Goal: Task Accomplishment & Management: Manage account settings

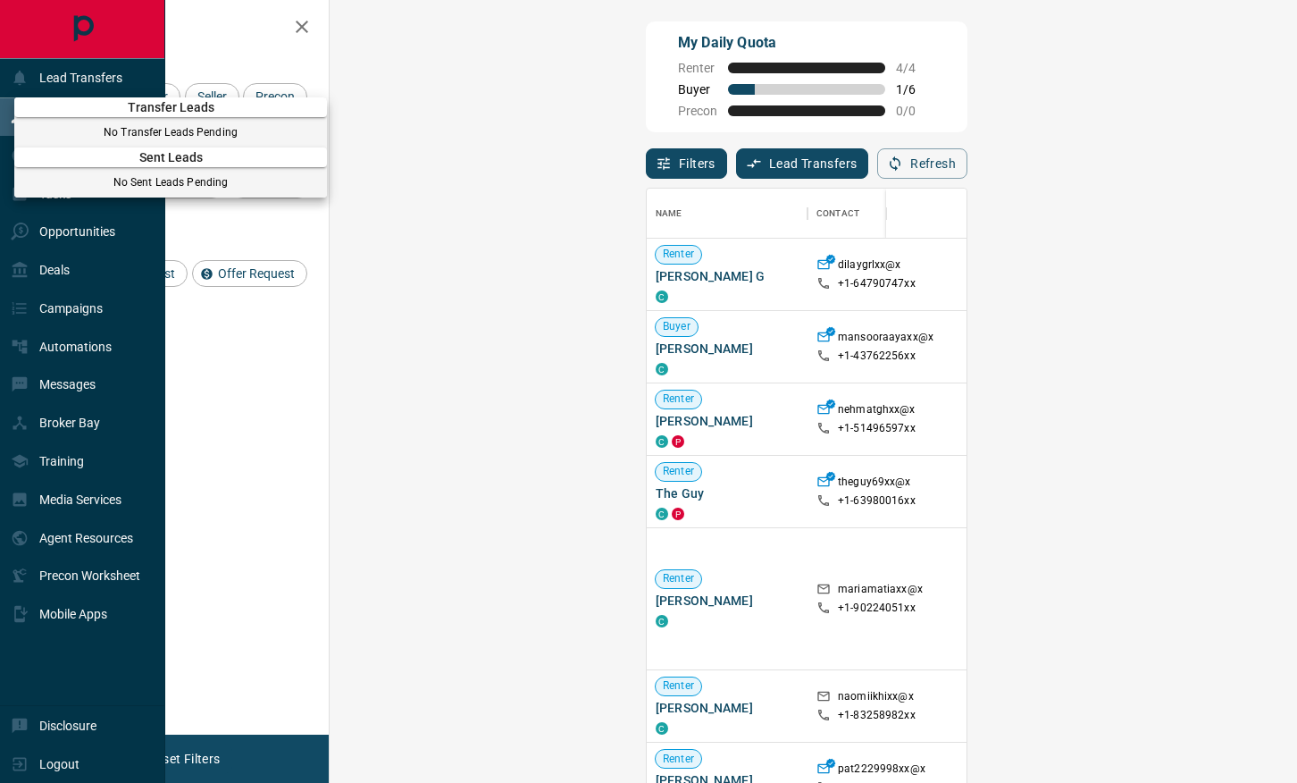
scroll to position [598, 929]
click at [300, 48] on div at bounding box center [648, 391] width 1297 height 783
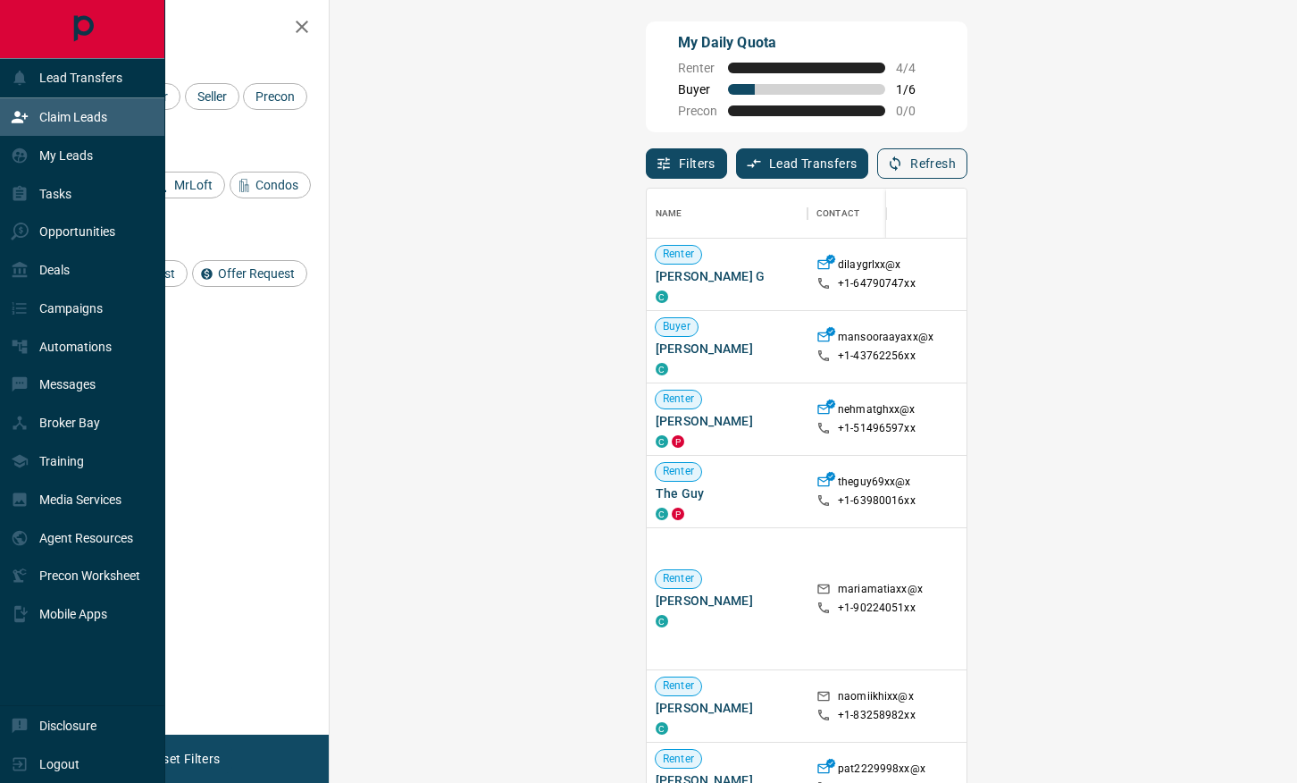
click at [967, 156] on button "Refresh" at bounding box center [922, 163] width 90 height 30
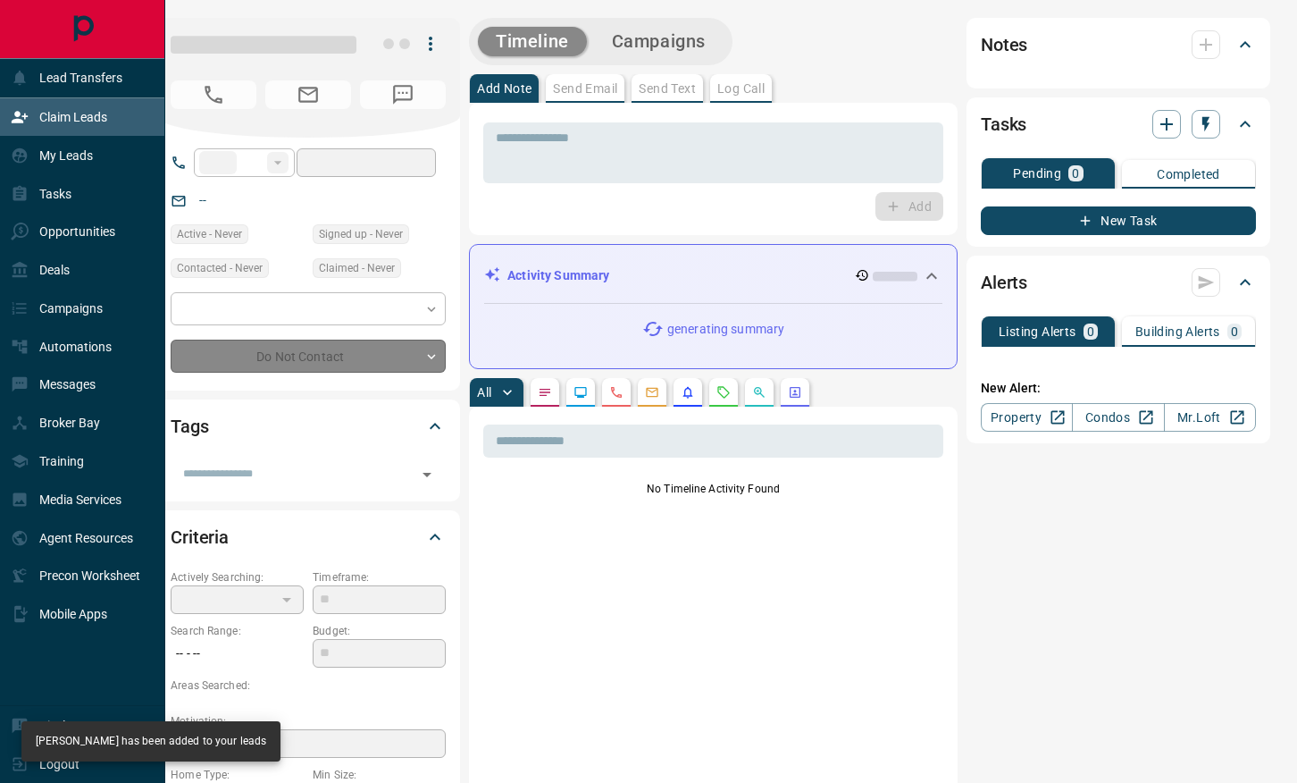
type input "**"
type input "**********"
type input "**"
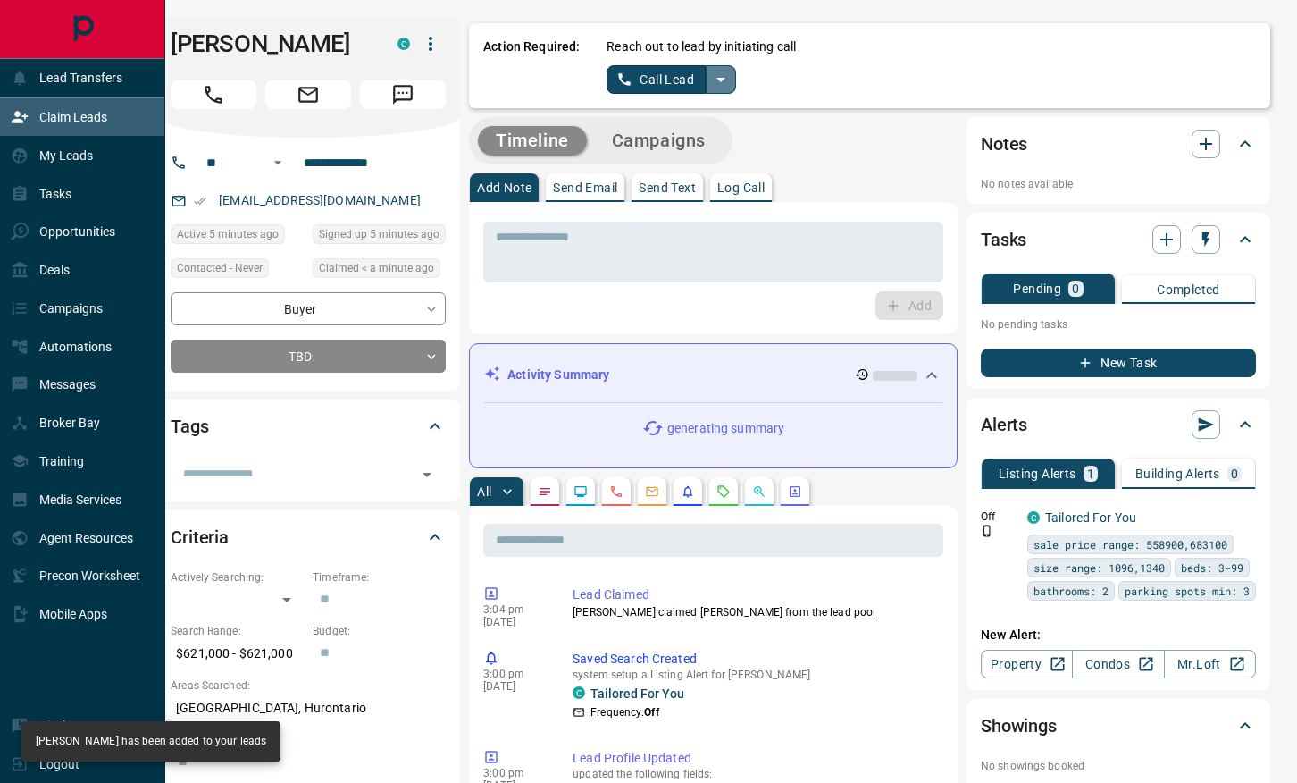
click at [730, 73] on icon "split button" at bounding box center [720, 79] width 21 height 21
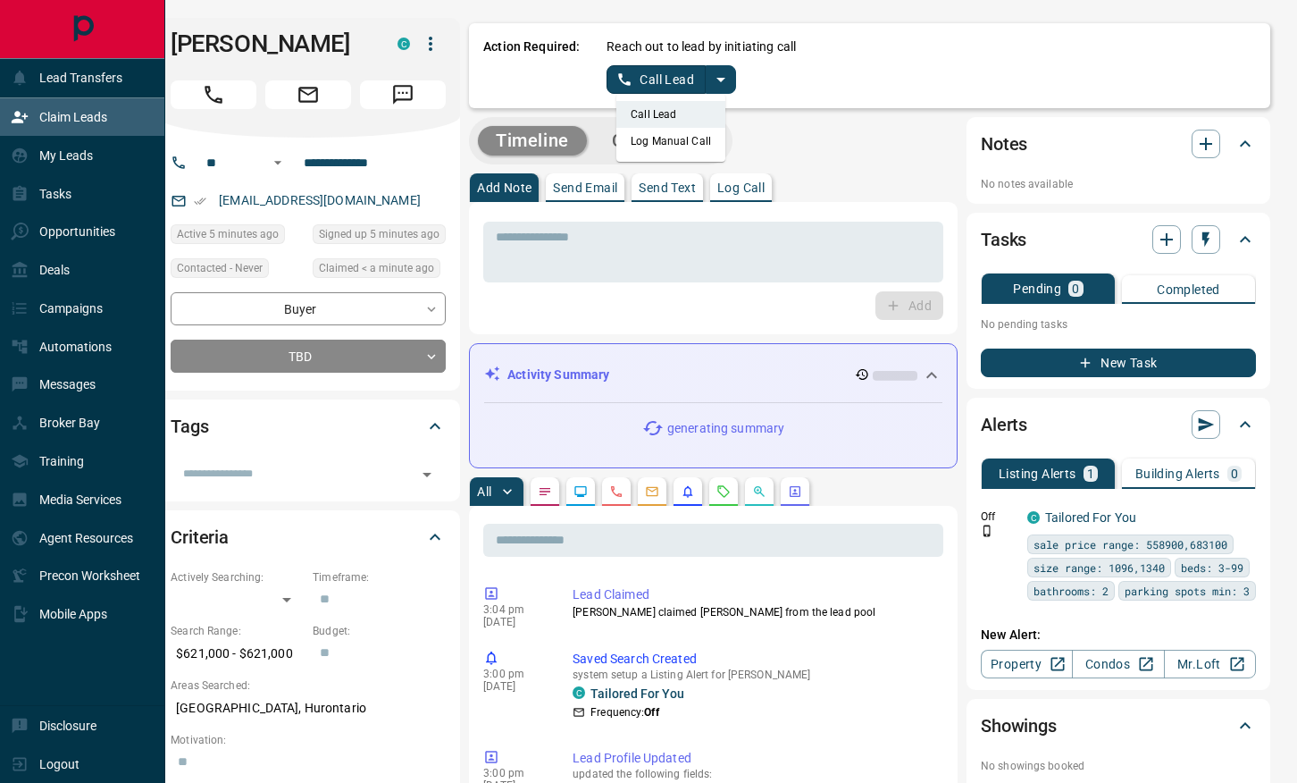
click at [684, 130] on li "Log Manual Call" at bounding box center [670, 141] width 109 height 27
click at [635, 81] on button "Log Manual Call" at bounding box center [666, 79] width 118 height 29
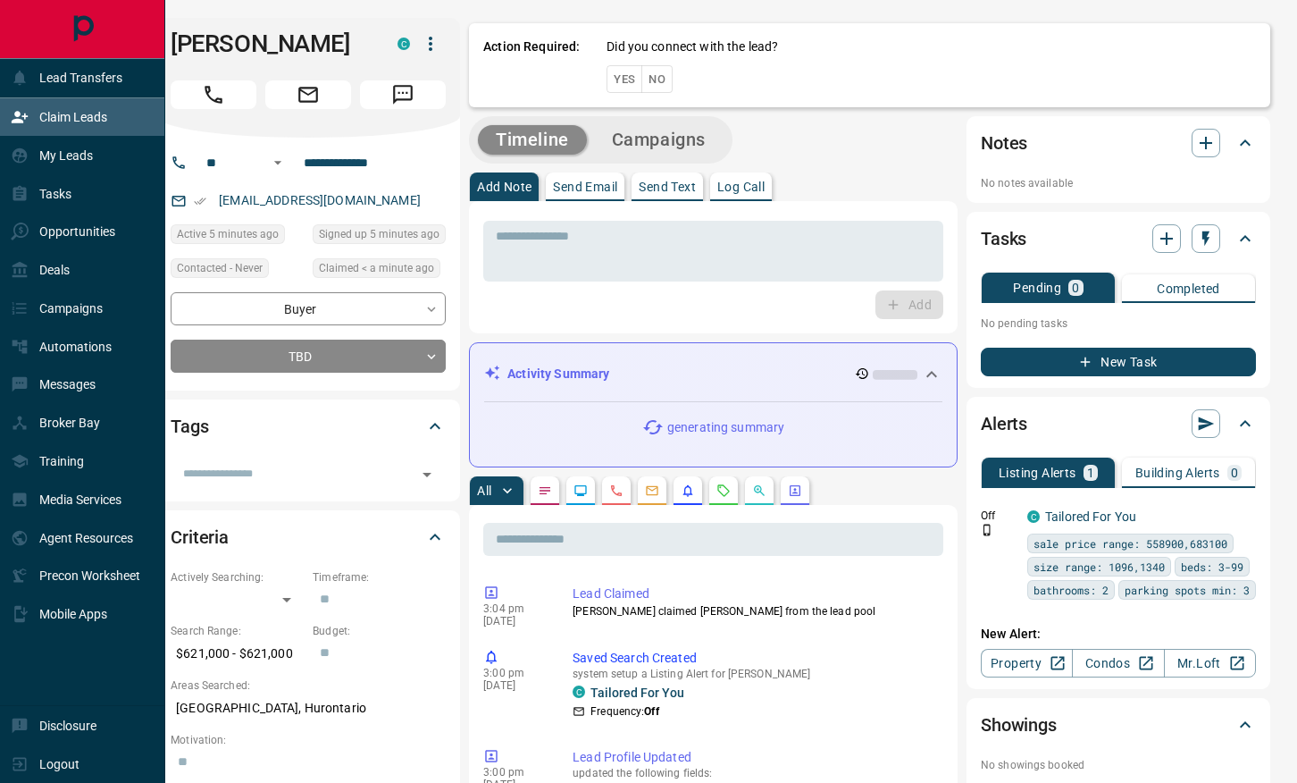
click at [614, 78] on button "Yes" at bounding box center [625, 79] width 36 height 28
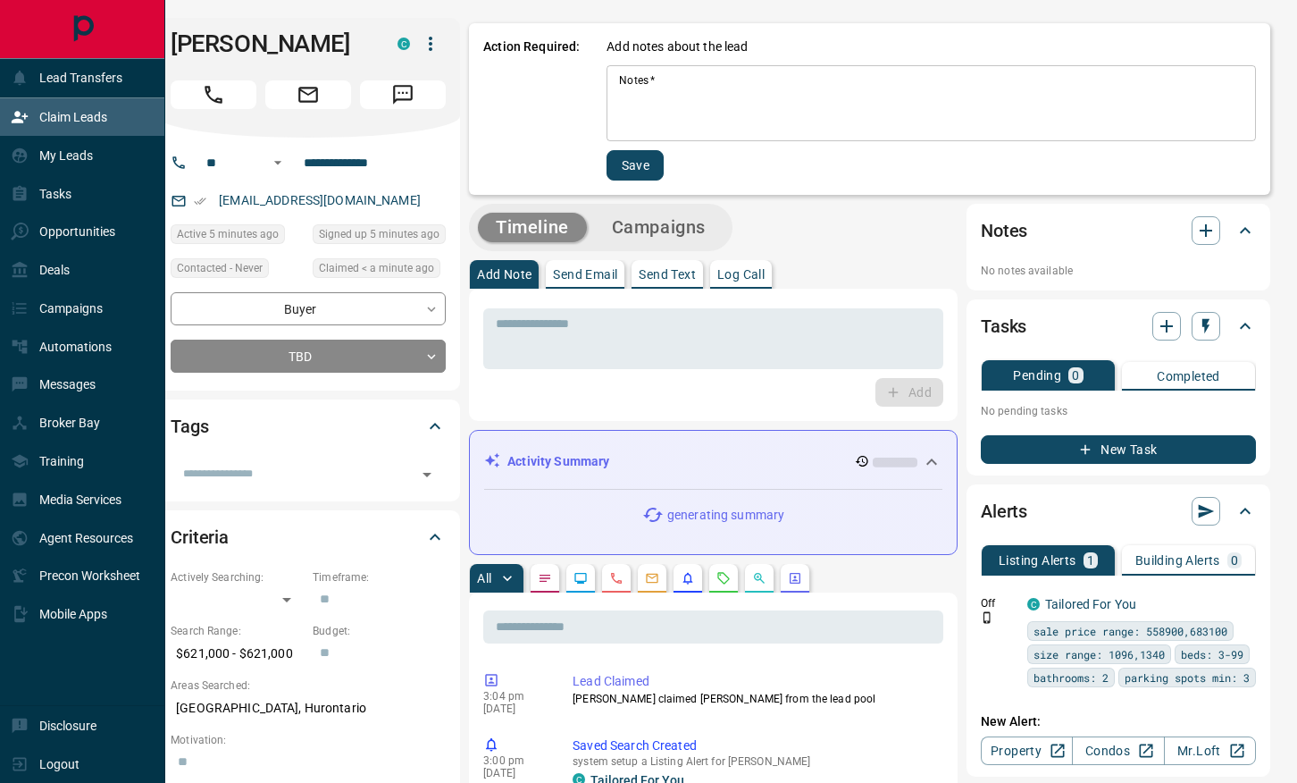
click at [650, 106] on textarea "Notes   *" at bounding box center [931, 103] width 624 height 61
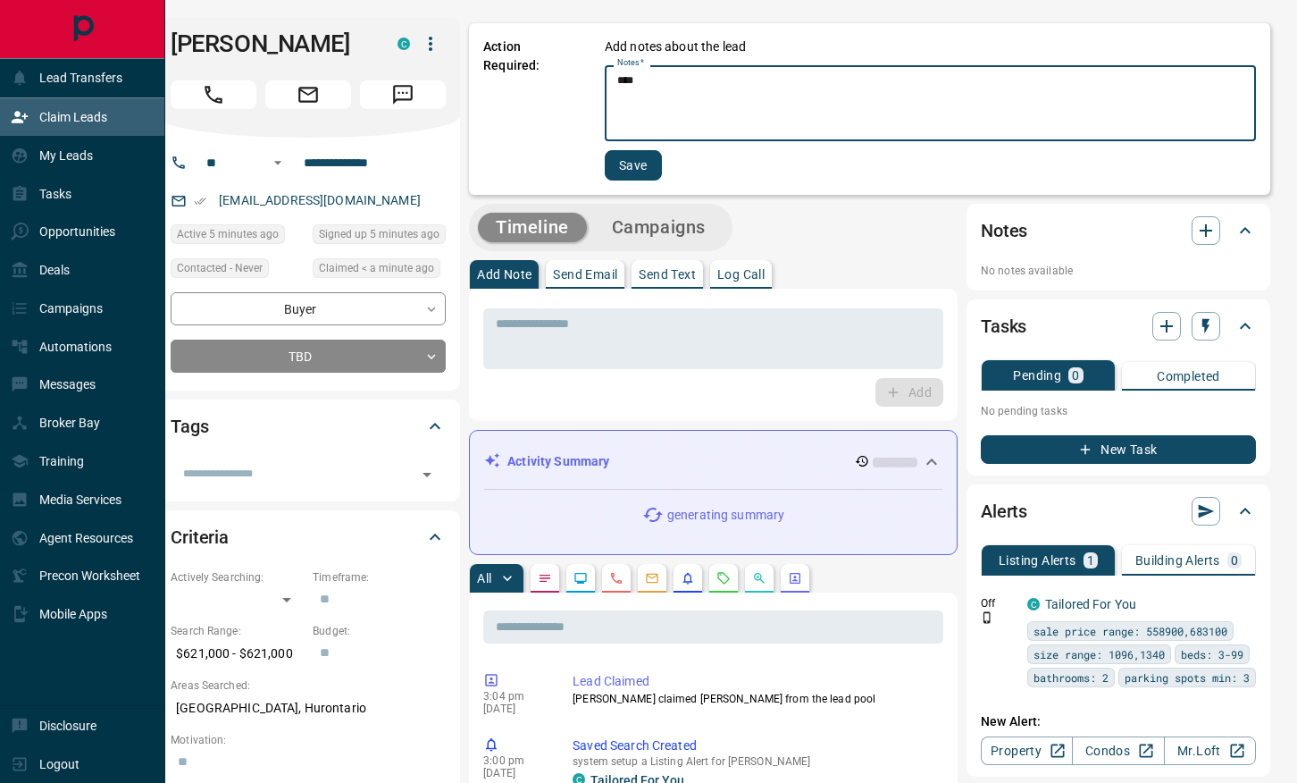
type textarea "****"
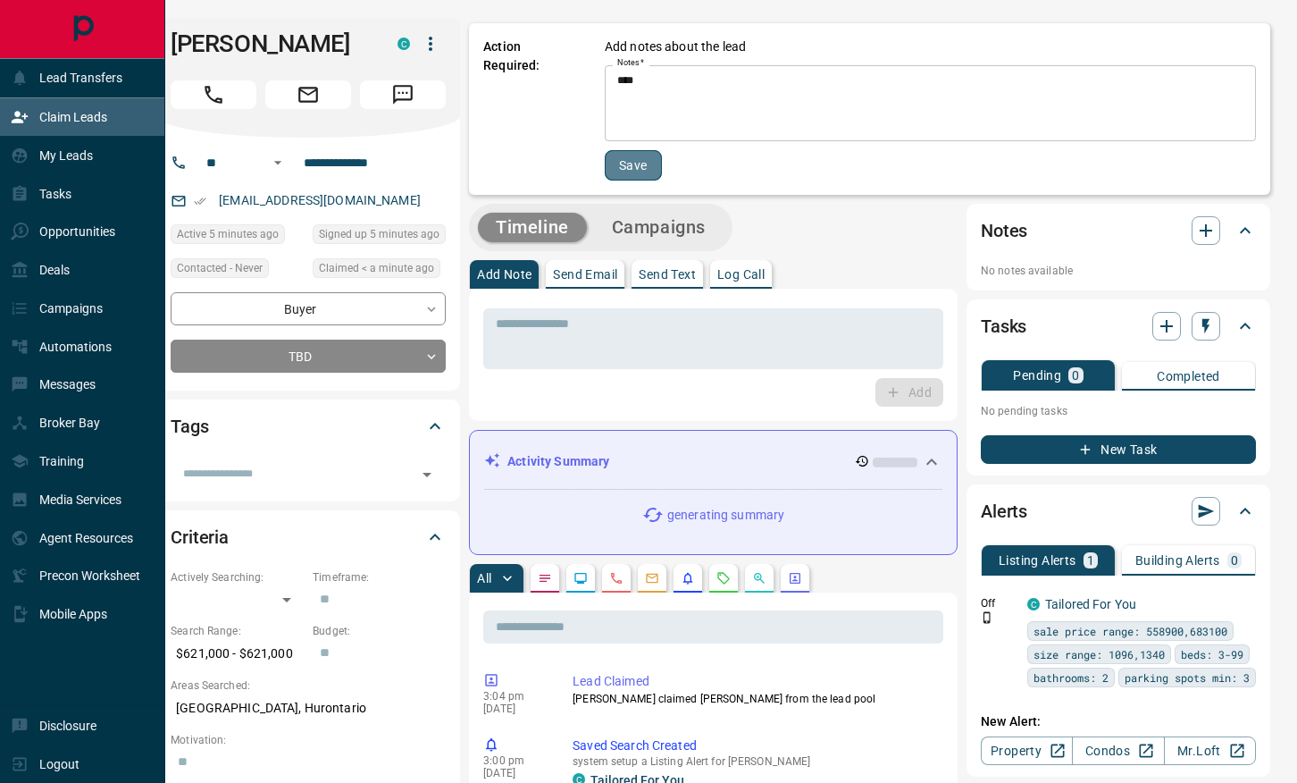
click at [643, 160] on button "Save" at bounding box center [633, 165] width 57 height 30
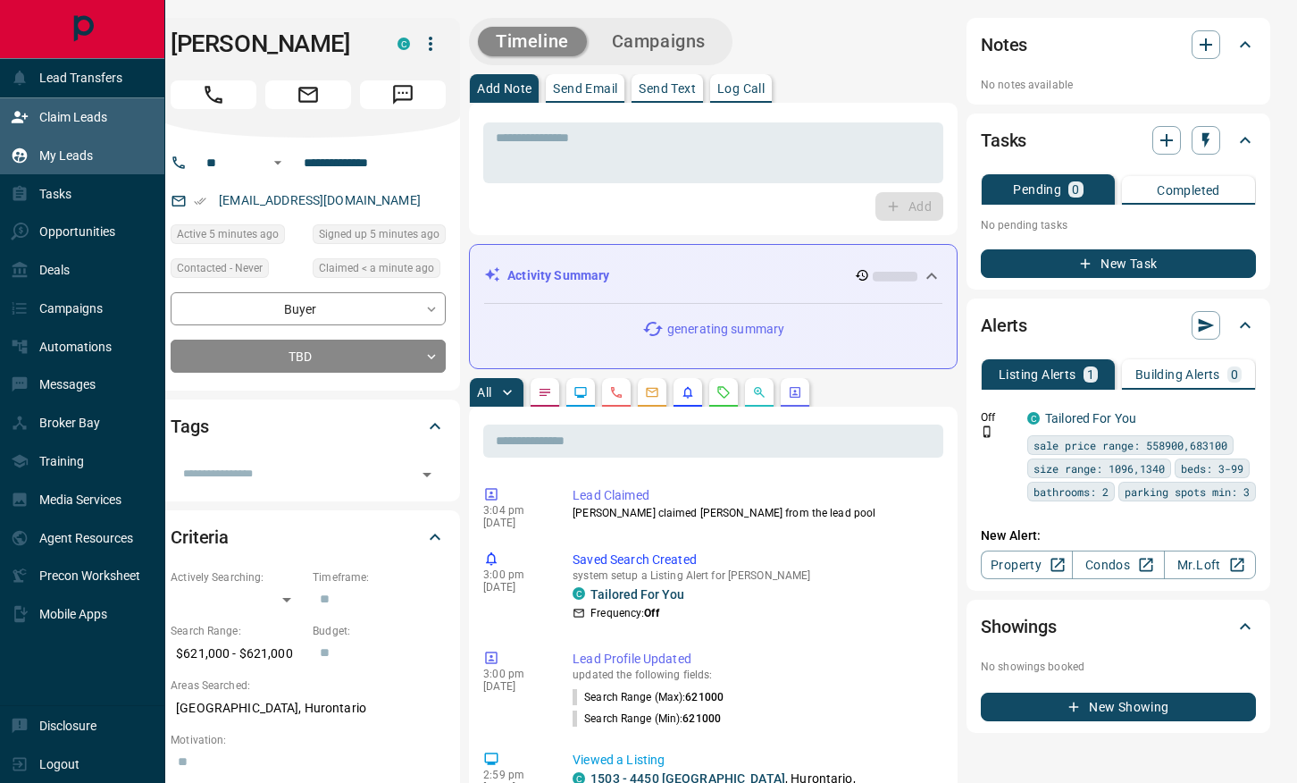
click at [72, 155] on p "My Leads" at bounding box center [66, 155] width 54 height 14
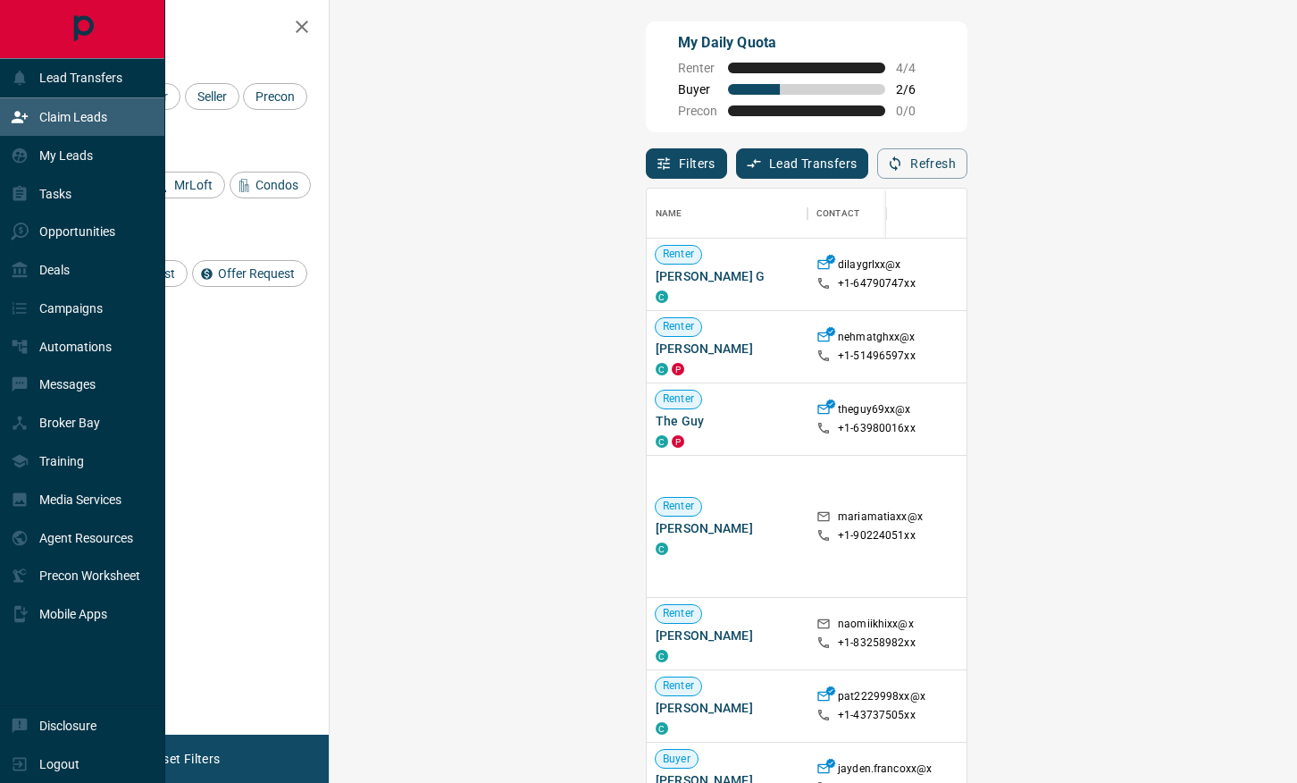
click at [101, 121] on p "Claim Leads" at bounding box center [73, 117] width 68 height 14
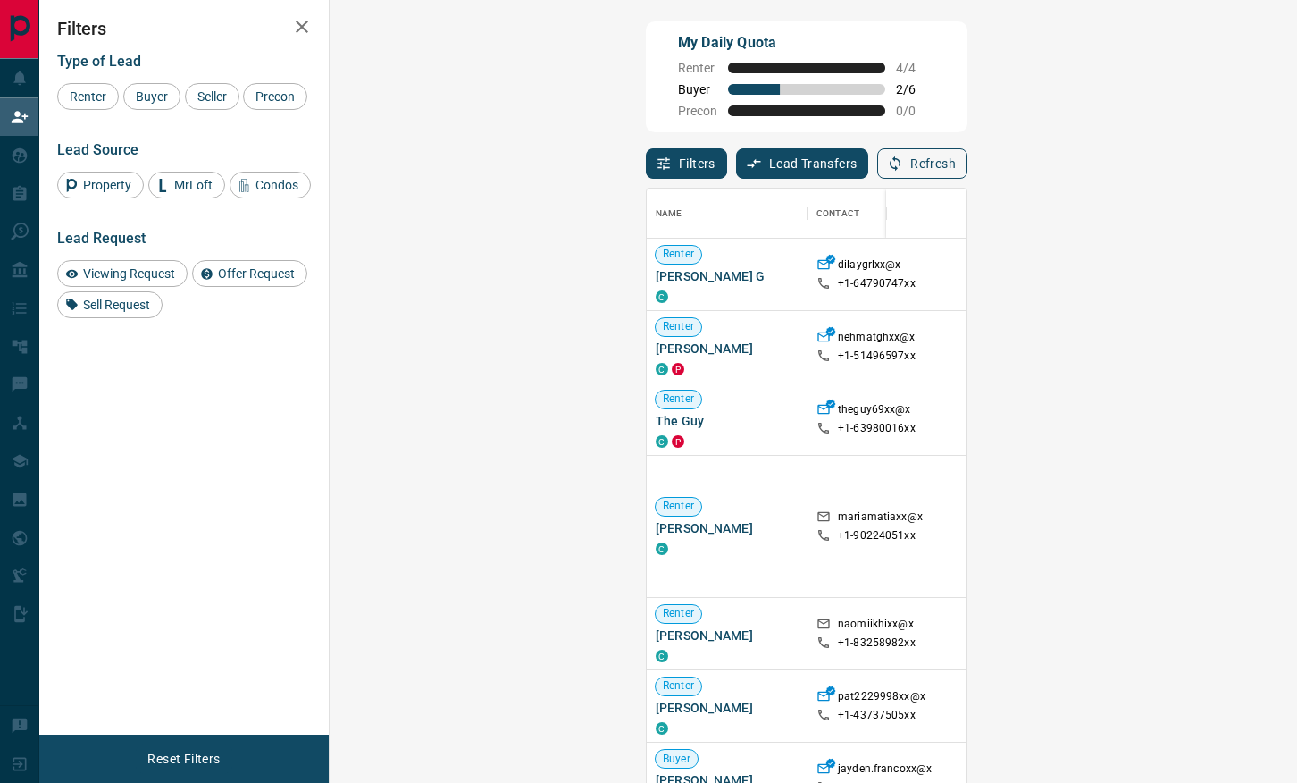
click at [967, 158] on button "Refresh" at bounding box center [922, 163] width 90 height 30
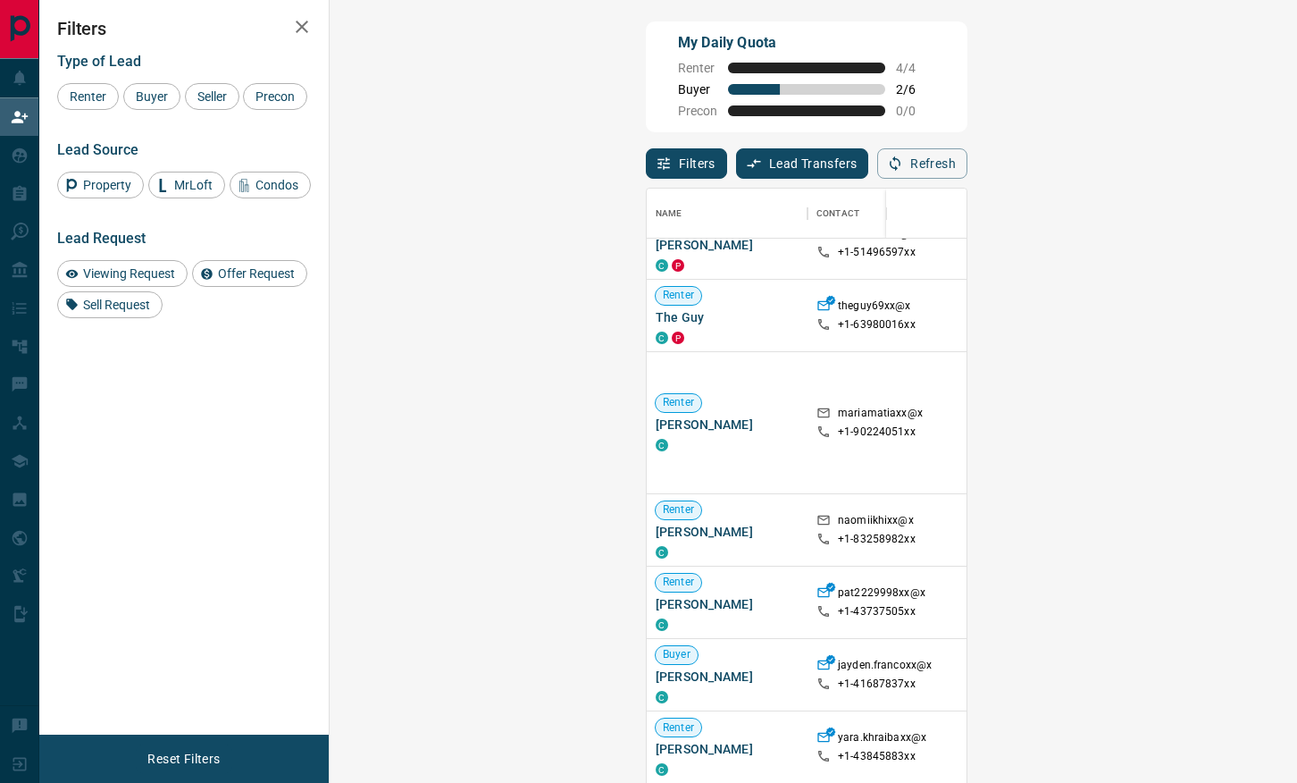
scroll to position [0, 0]
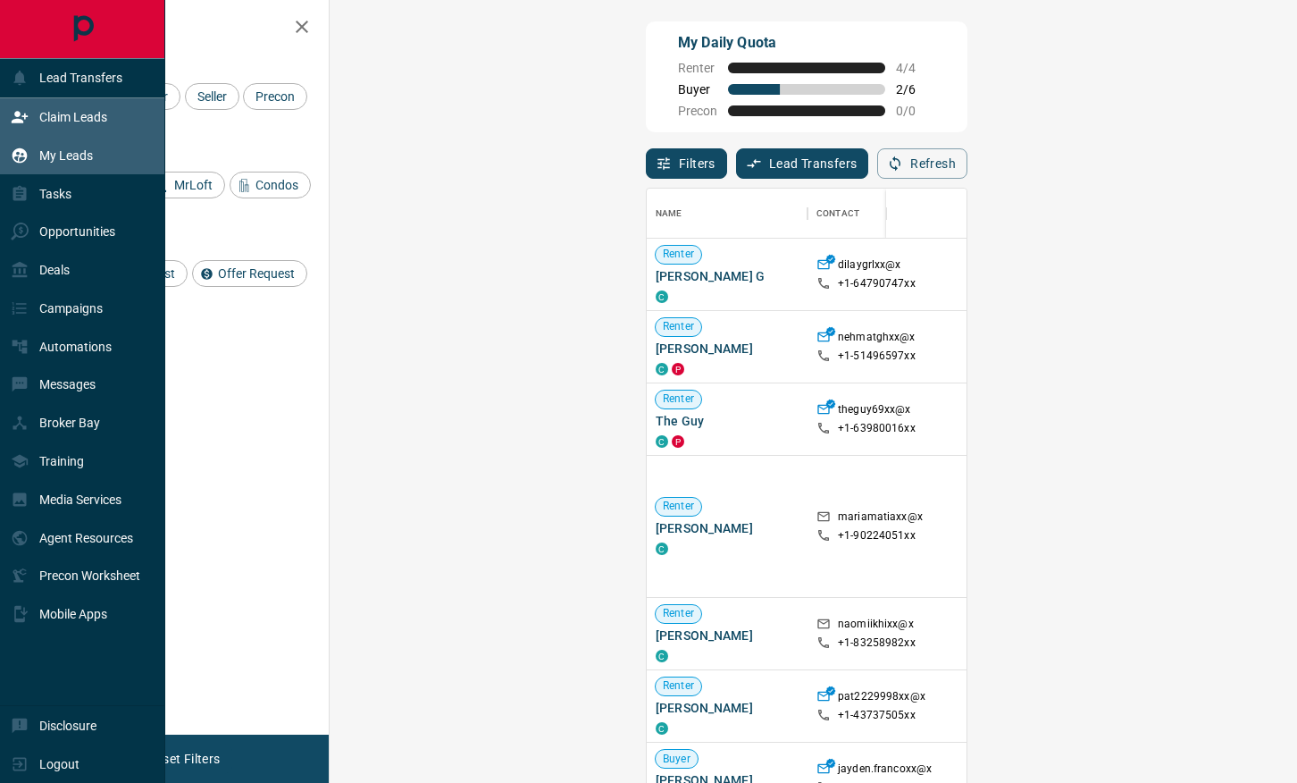
click at [16, 154] on icon at bounding box center [20, 154] width 15 height 15
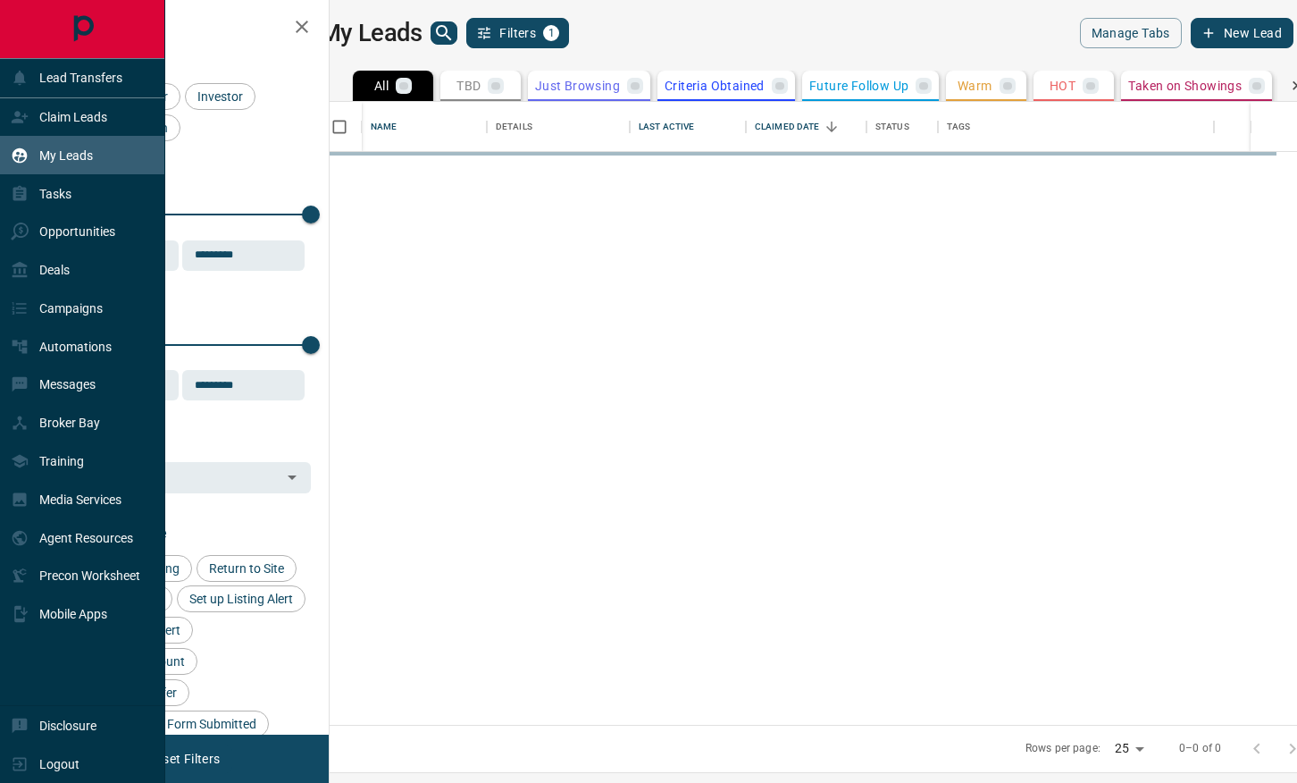
scroll to position [623, 959]
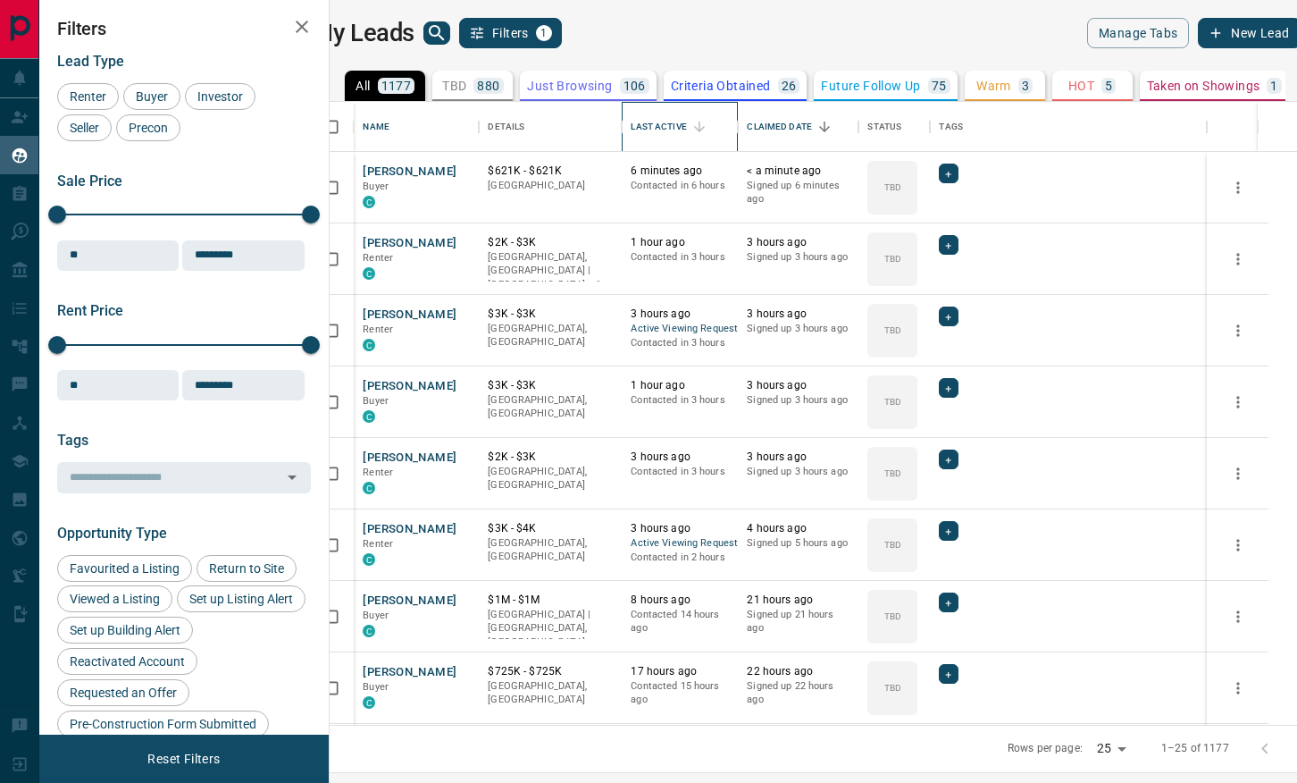
click at [686, 123] on div "Last Active" at bounding box center [658, 127] width 55 height 50
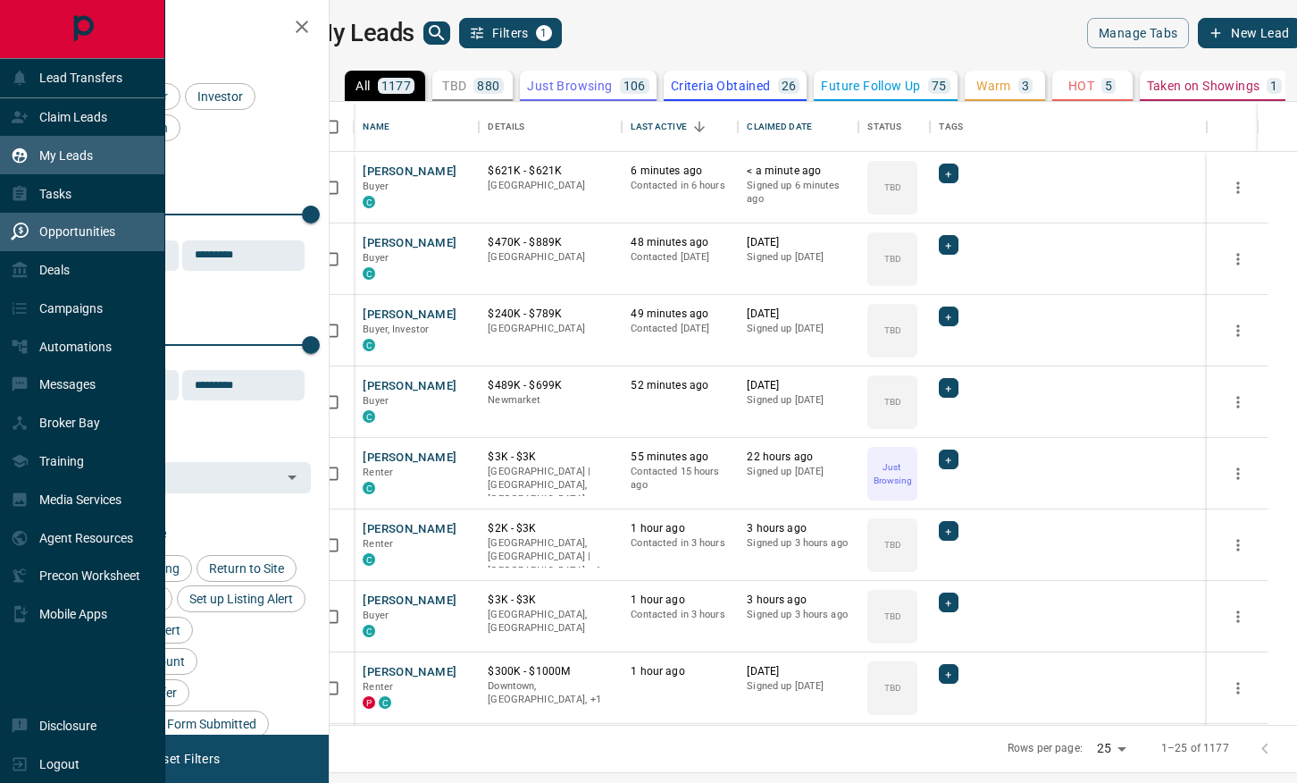
click at [39, 235] on p "Opportunities" at bounding box center [77, 231] width 76 height 14
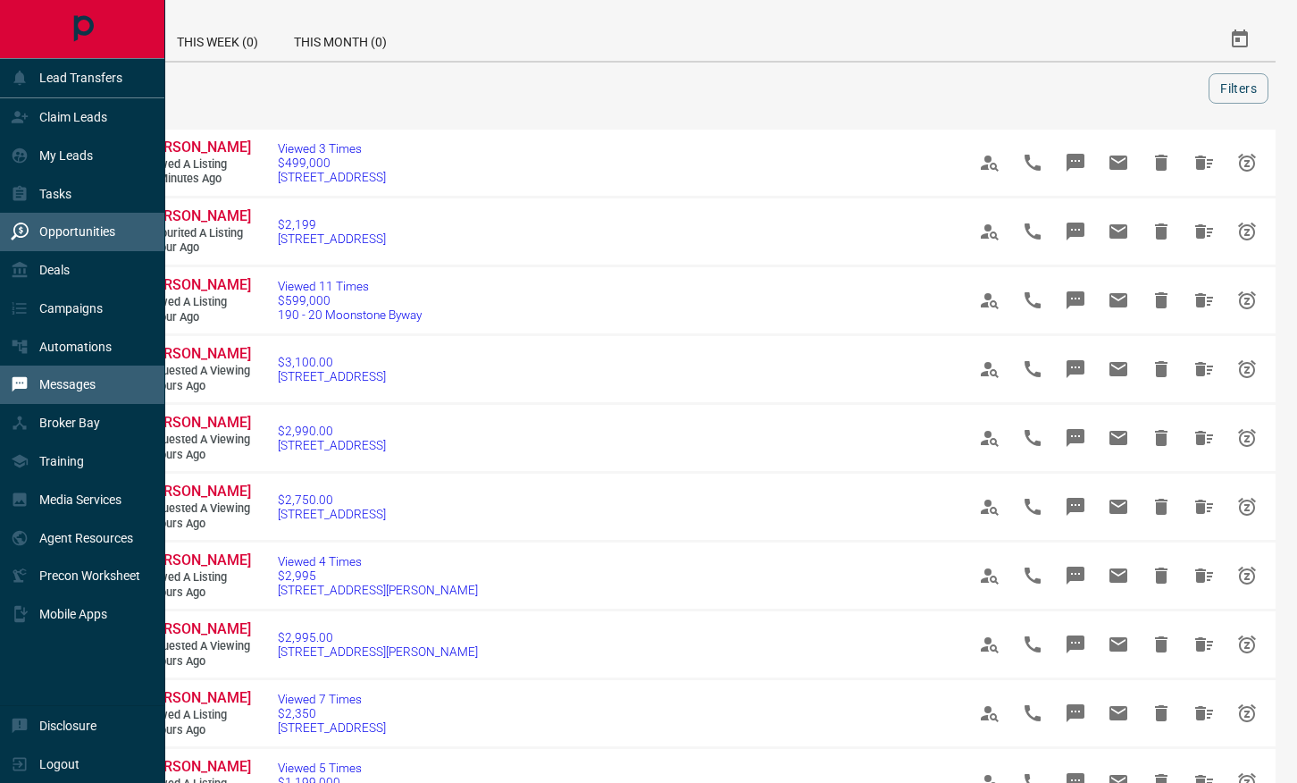
click at [45, 397] on div "Messages" at bounding box center [53, 384] width 85 height 29
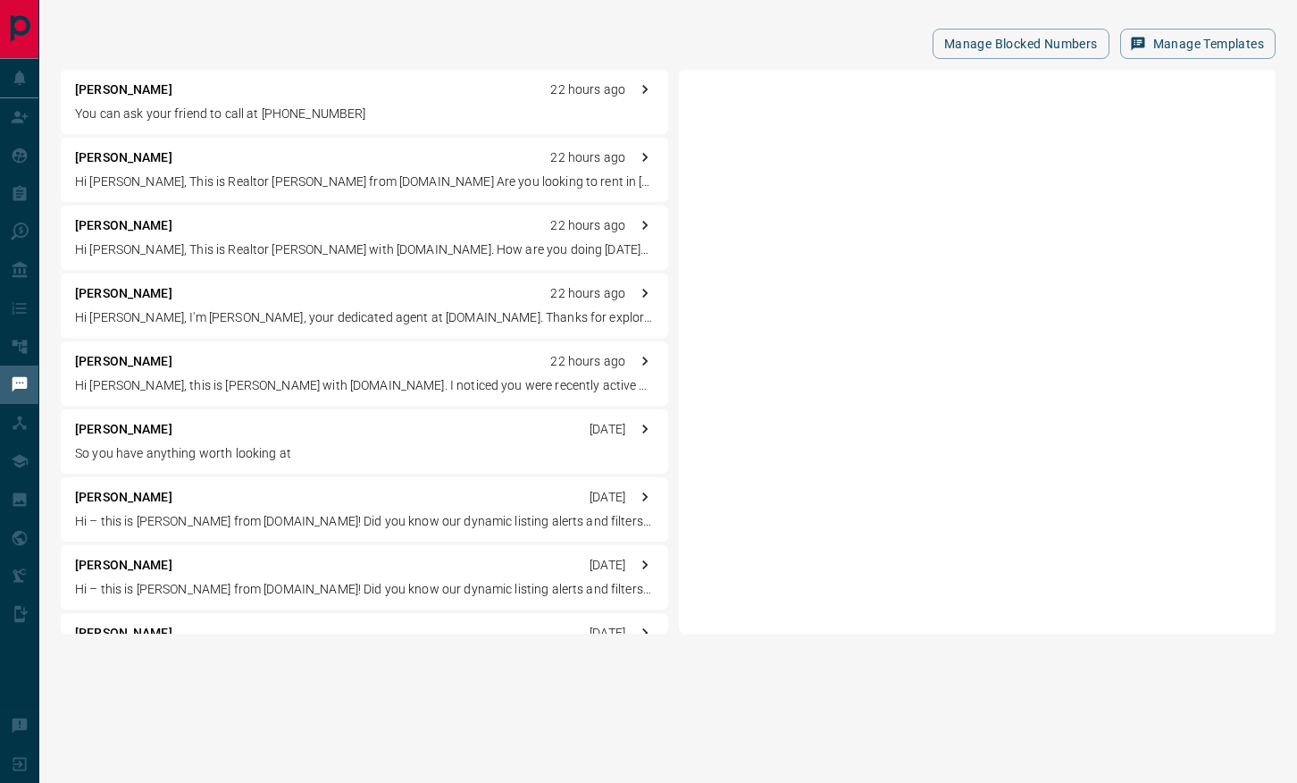
click at [239, 49] on div "Manage Blocked Numbers Manage Templates" at bounding box center [668, 44] width 1215 height 30
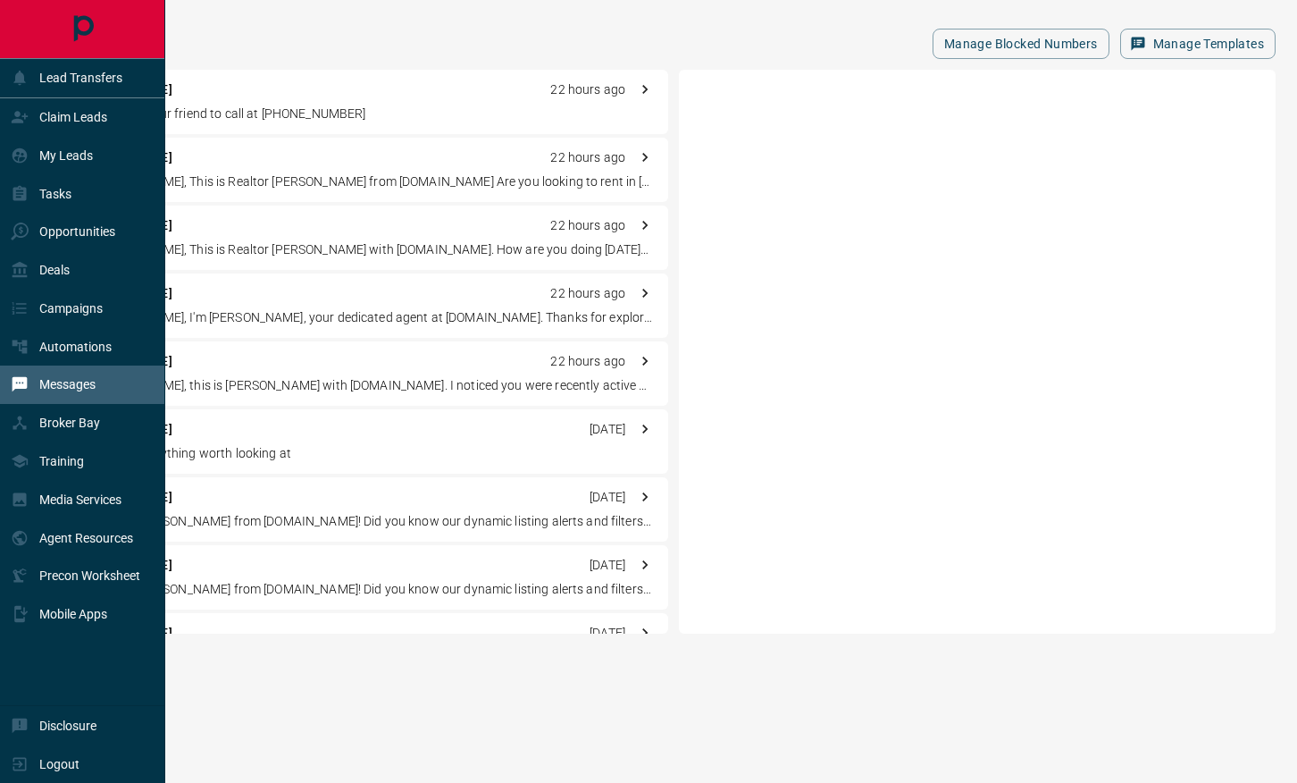
click at [7, 23] on div at bounding box center [82, 29] width 164 height 58
click at [88, 30] on icon "Main Page" at bounding box center [83, 28] width 20 height 26
